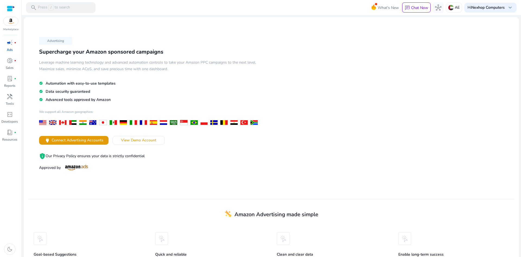
click at [11, 48] on p "Ads" at bounding box center [10, 49] width 6 height 5
click at [74, 142] on span "Connect Advertising Accounts" at bounding box center [78, 140] width 52 height 6
click at [11, 83] on link "lab_profile fiber_manual_record Reports" at bounding box center [9, 83] width 19 height 18
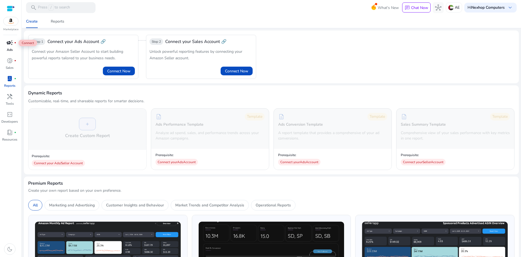
click at [8, 46] on div "campaign fiber_manual_record" at bounding box center [9, 42] width 15 height 9
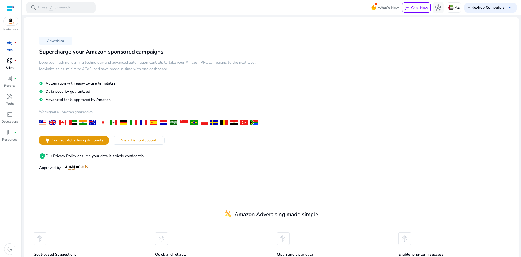
click at [10, 65] on div "donut_small fiber_manual_record" at bounding box center [9, 60] width 15 height 9
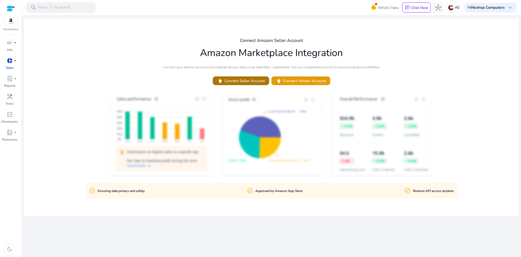
click at [247, 83] on span "power Connect Seller Account" at bounding box center [241, 81] width 48 height 6
click at [248, 83] on span "power Connect Seller Account" at bounding box center [241, 81] width 48 height 6
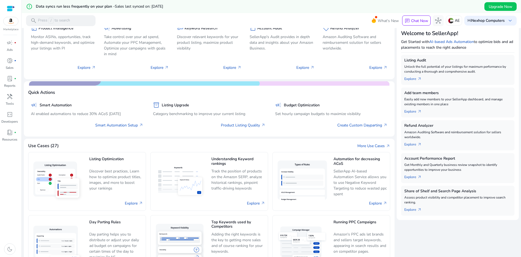
scroll to position [81, 0]
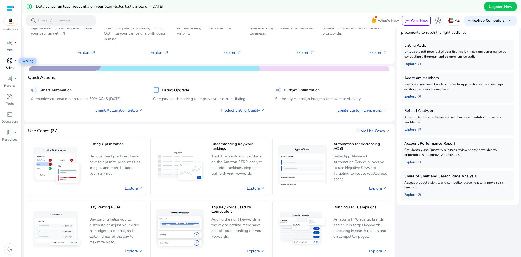
click at [12, 61] on span "donut_small" at bounding box center [10, 60] width 7 height 7
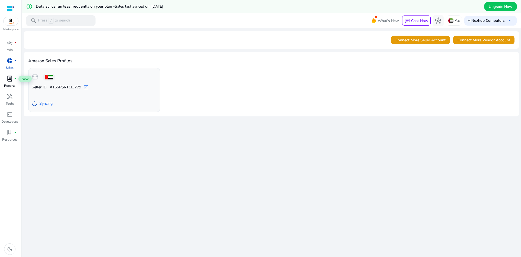
click at [9, 78] on span "lab_profile" at bounding box center [10, 78] width 7 height 7
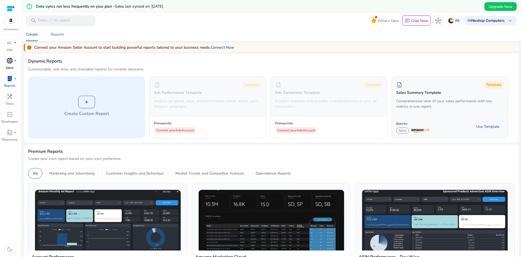
click at [89, 102] on div "+" at bounding box center [86, 102] width 17 height 12
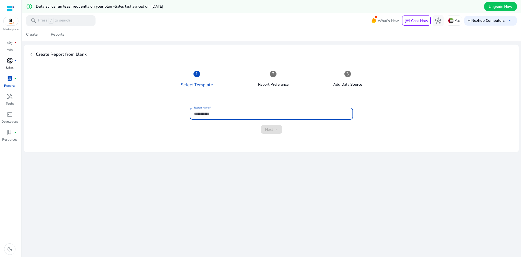
click at [221, 115] on input "Report Name" at bounding box center [271, 113] width 155 height 6
type input "*"
click at [274, 127] on span "Next →" at bounding box center [271, 130] width 13 height 6
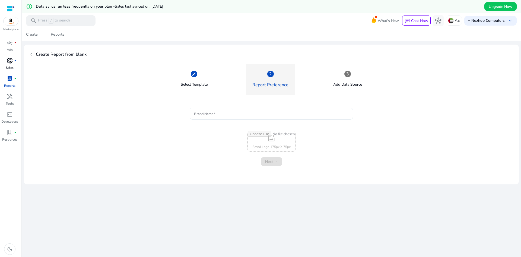
click at [215, 114] on input "Brand Name" at bounding box center [271, 113] width 155 height 6
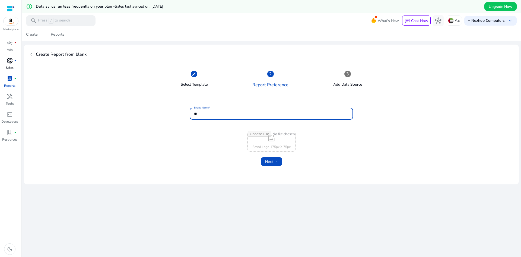
type input "*"
type input "*******"
click at [274, 163] on span "Next →" at bounding box center [271, 162] width 13 height 6
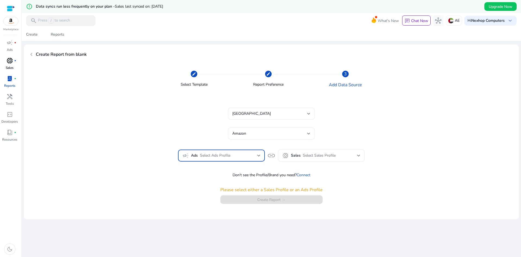
click at [258, 154] on div at bounding box center [258, 155] width 3 height 7
click at [257, 152] on div at bounding box center [260, 128] width 521 height 257
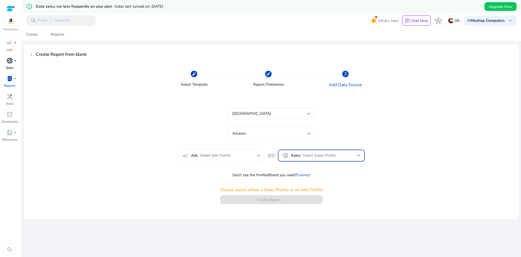
click at [357, 154] on div at bounding box center [358, 155] width 3 height 2
click at [357, 154] on div at bounding box center [260, 128] width 521 height 257
click at [11, 62] on span "donut_small" at bounding box center [10, 60] width 7 height 7
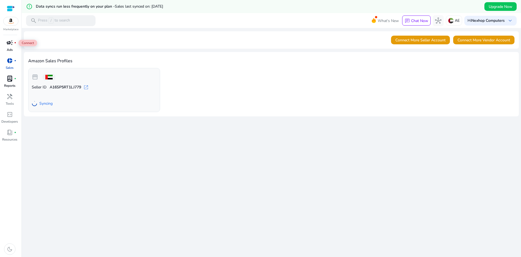
click at [8, 45] on span "campaign" at bounding box center [10, 42] width 7 height 7
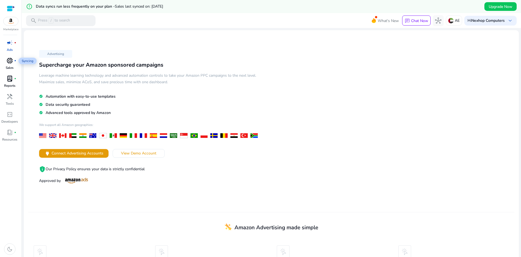
click at [8, 63] on span "donut_small" at bounding box center [10, 60] width 7 height 7
